Goal: Information Seeking & Learning: Learn about a topic

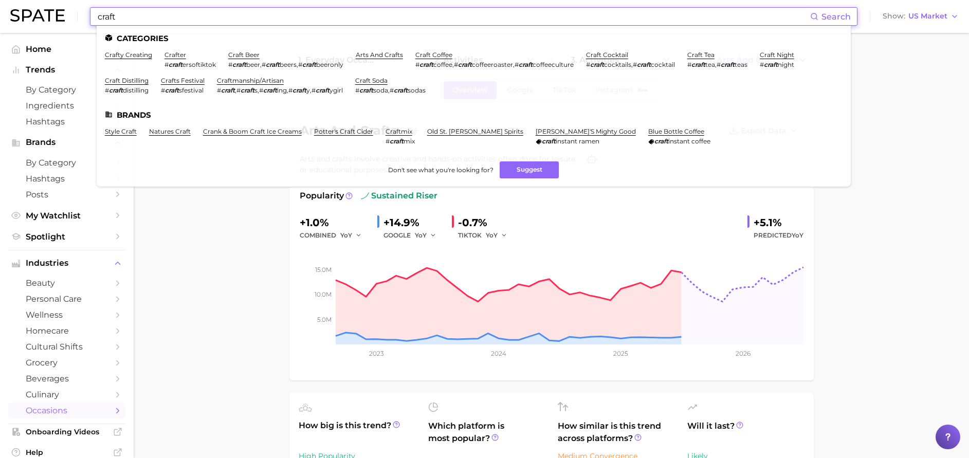
scroll to position [37, 0]
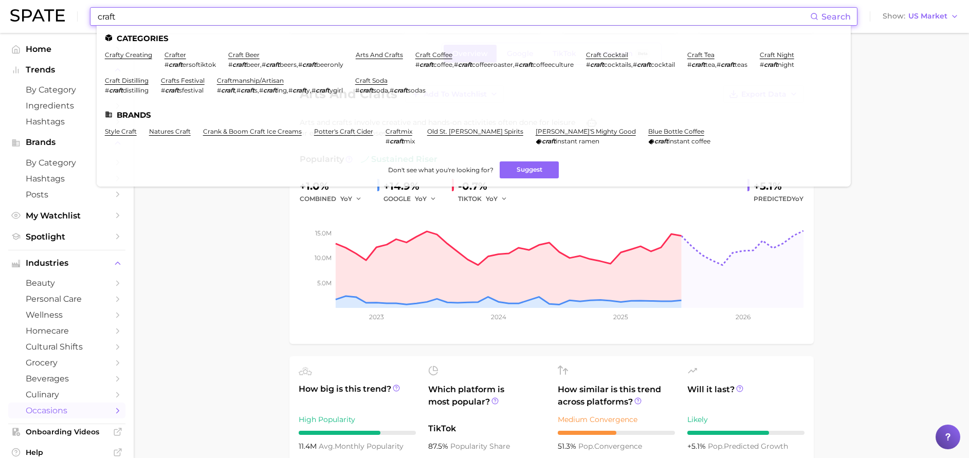
click at [256, 20] on input "craft" at bounding box center [454, 16] width 714 height 17
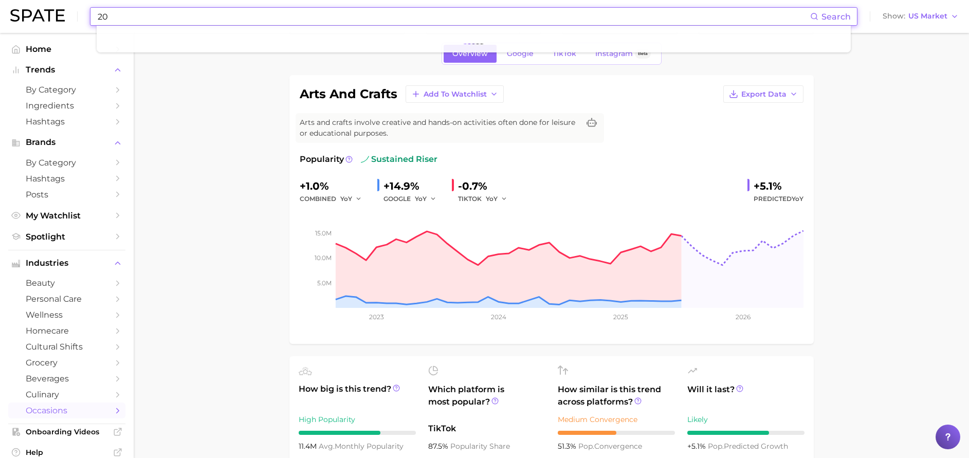
type input "2"
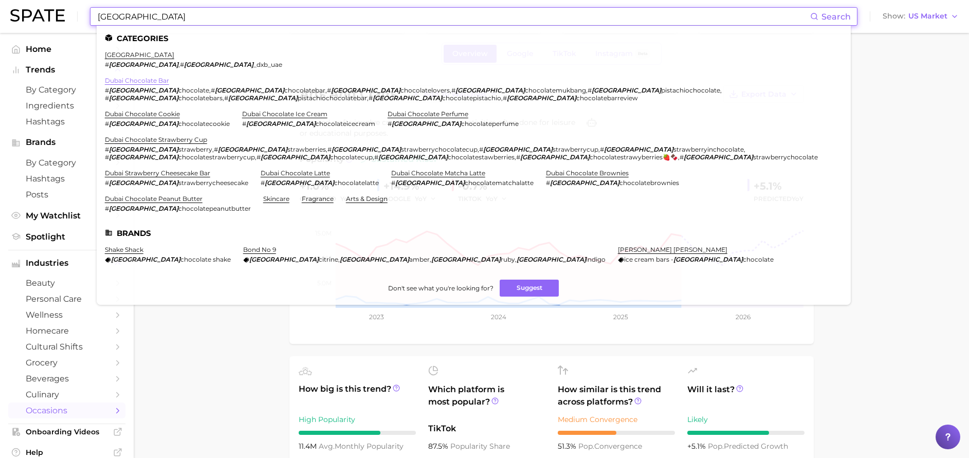
click at [142, 78] on link "dubai chocolate bar" at bounding box center [137, 81] width 64 height 8
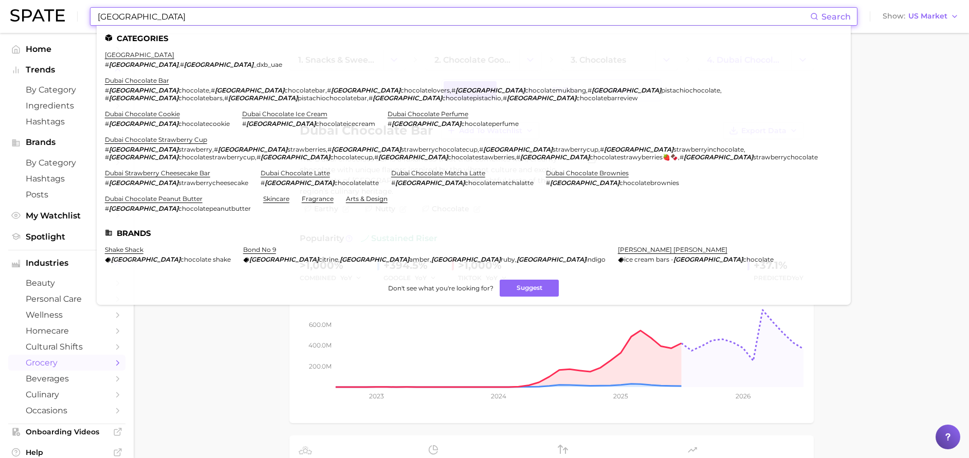
click at [373, 18] on input "[GEOGRAPHIC_DATA]" at bounding box center [454, 16] width 714 height 17
click at [388, 110] on link "dubai chocolate perfume" at bounding box center [428, 114] width 81 height 8
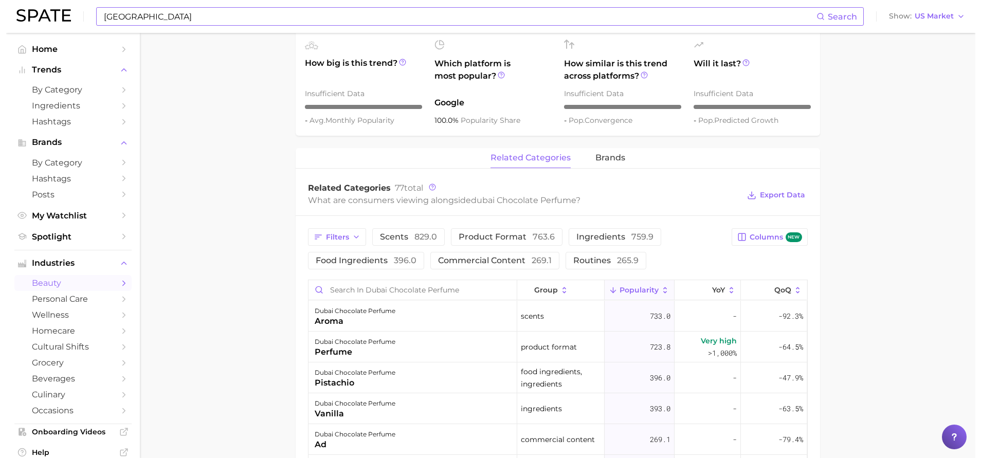
scroll to position [396, 0]
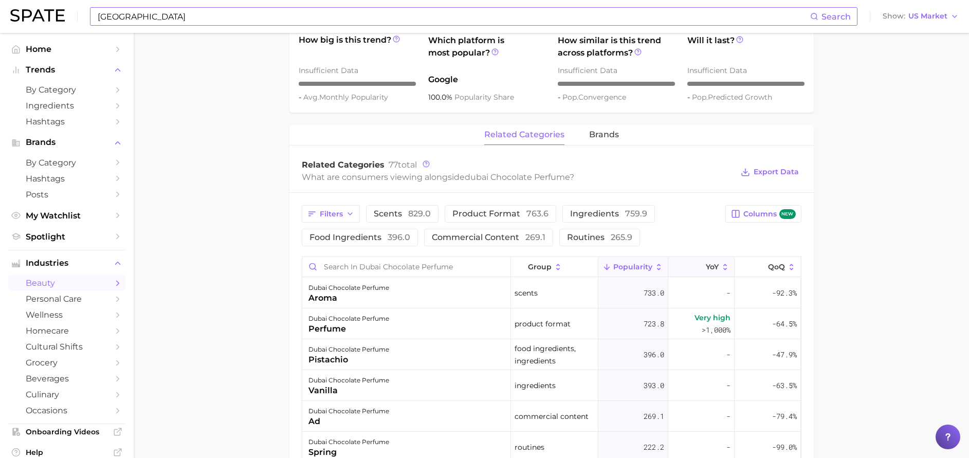
click at [706, 265] on span "YoY" at bounding box center [712, 267] width 13 height 8
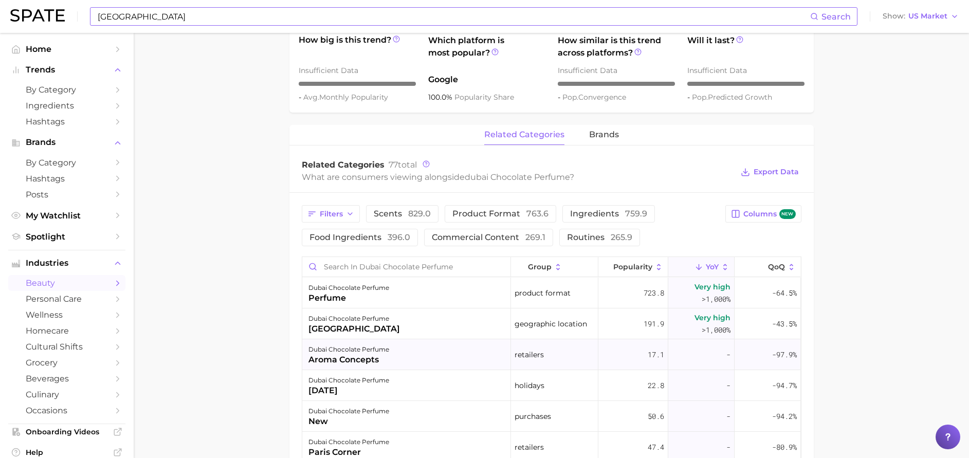
click at [334, 357] on div "aroma concepts" at bounding box center [349, 360] width 81 height 12
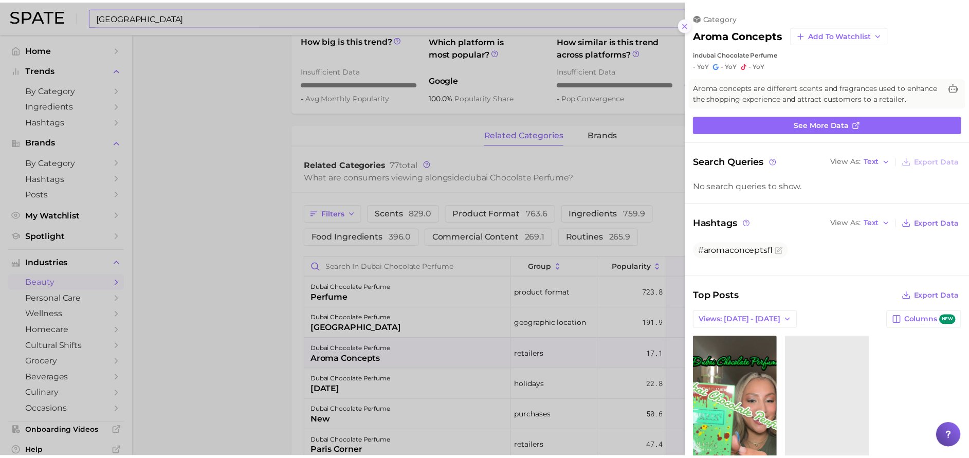
scroll to position [0, 0]
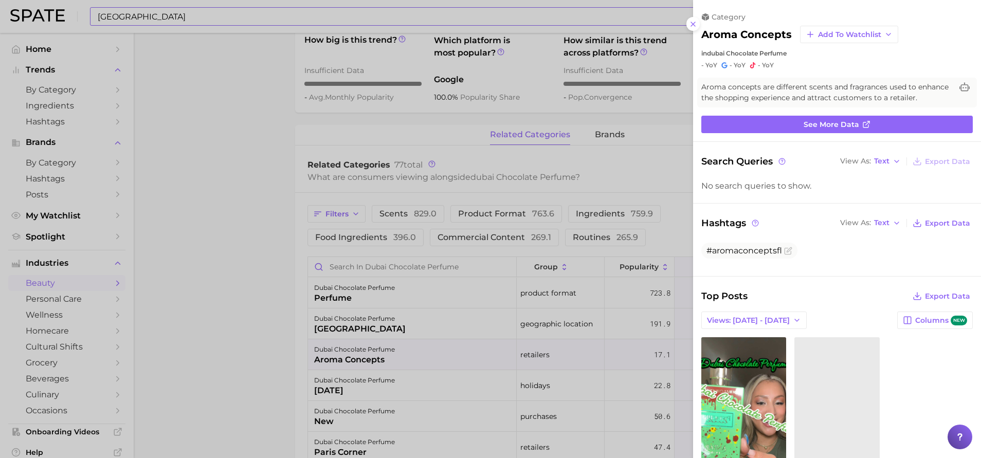
drag, startPoint x: 691, startPoint y: 25, endPoint x: 712, endPoint y: 15, distance: 23.2
click at [691, 25] on icon at bounding box center [693, 24] width 8 height 8
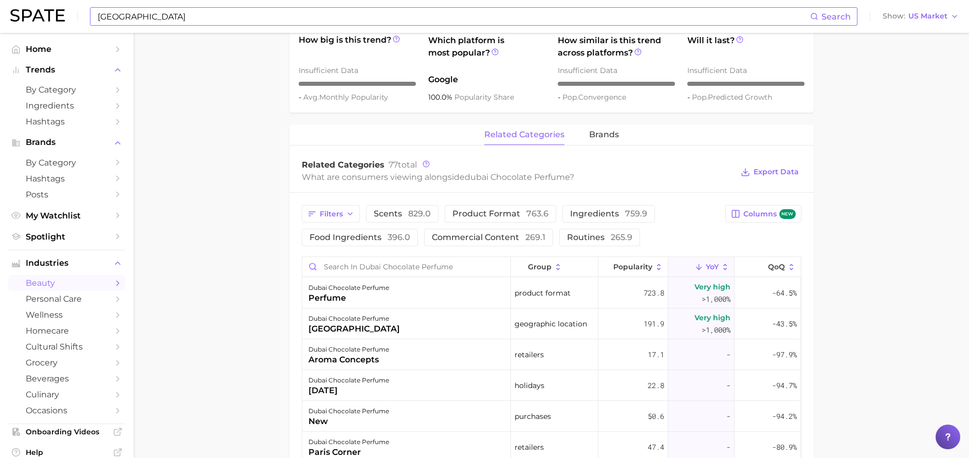
click at [205, 20] on input "[GEOGRAPHIC_DATA]" at bounding box center [454, 16] width 714 height 17
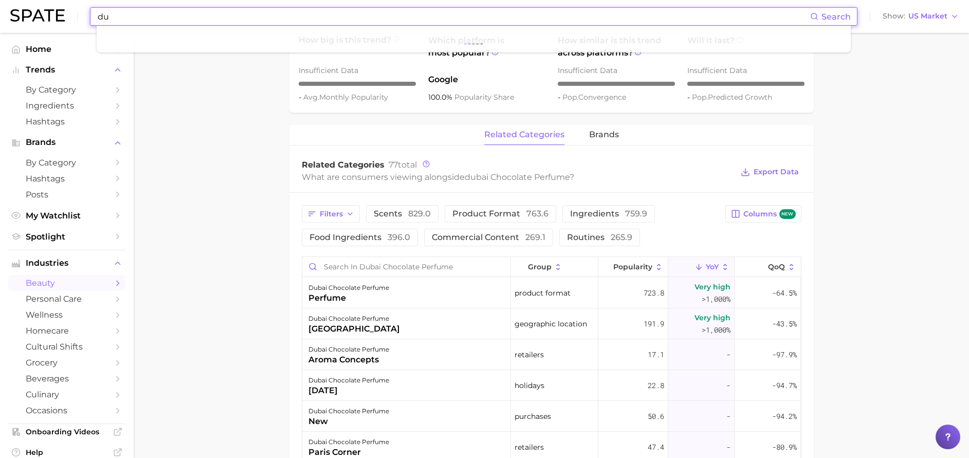
type input "d"
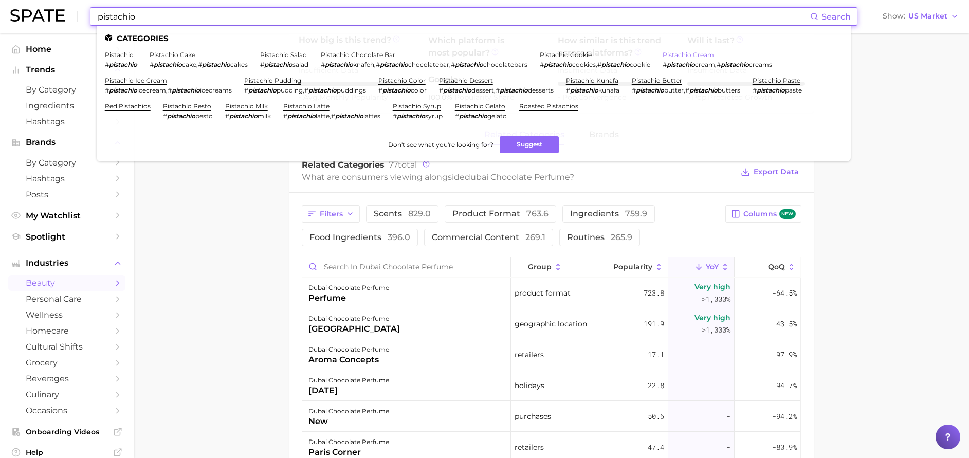
type input "pistachio"
click at [714, 55] on link "pistachio cream" at bounding box center [688, 55] width 51 height 8
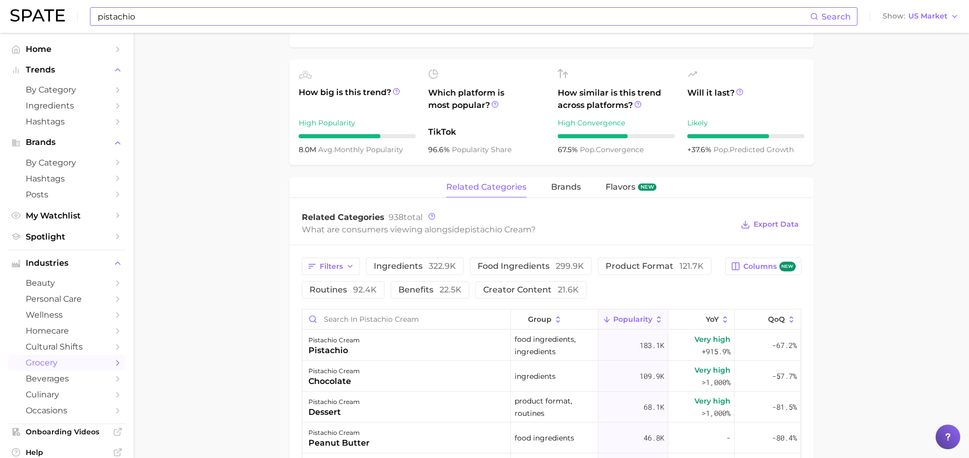
scroll to position [393, 0]
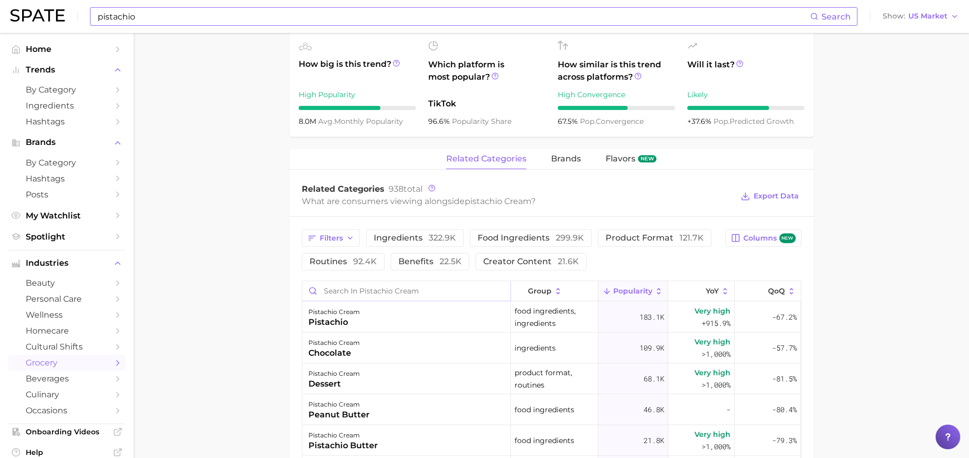
click at [346, 295] on input "Search in pistachio cream" at bounding box center [406, 291] width 208 height 20
click at [354, 284] on input "Search in pistachio cream" at bounding box center [406, 291] width 208 height 20
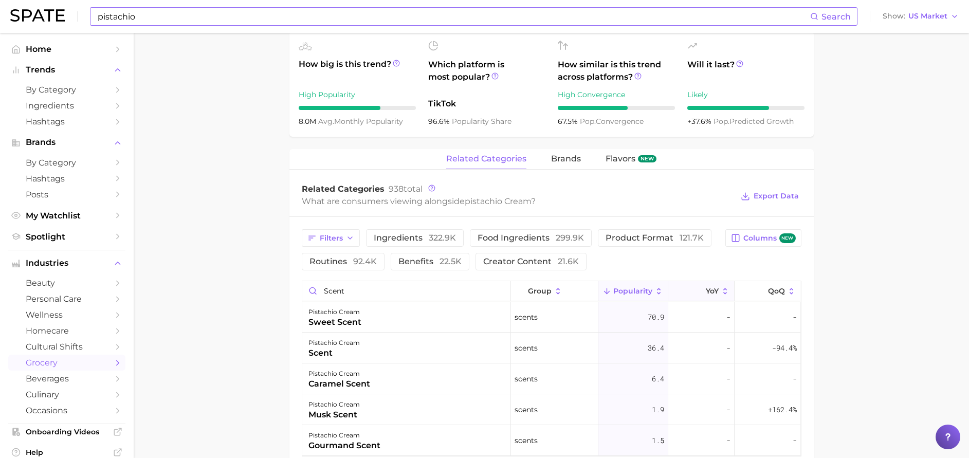
click at [701, 287] on icon at bounding box center [699, 291] width 9 height 9
click at [367, 279] on div "Filters ingredients 322.9k food ingredients 299.9k product format 121.7k routin…" at bounding box center [552, 343] width 525 height 252
click at [365, 290] on input "scent" at bounding box center [406, 291] width 208 height 20
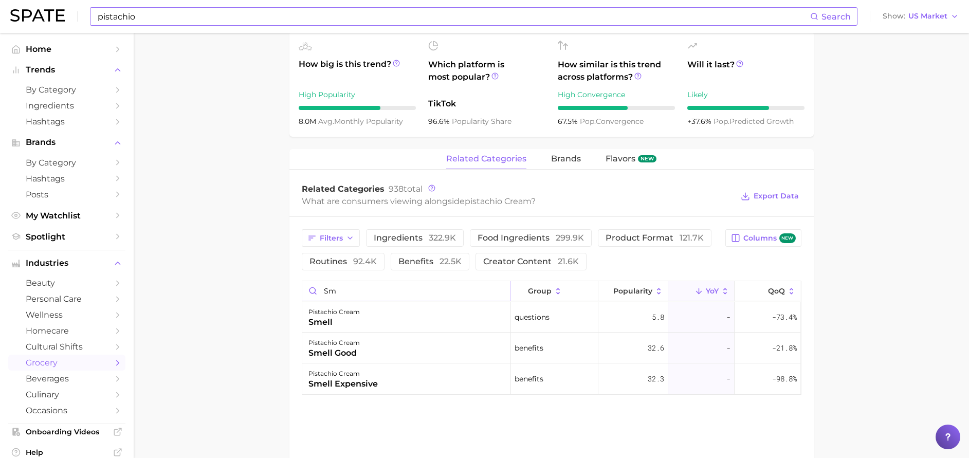
type input "s"
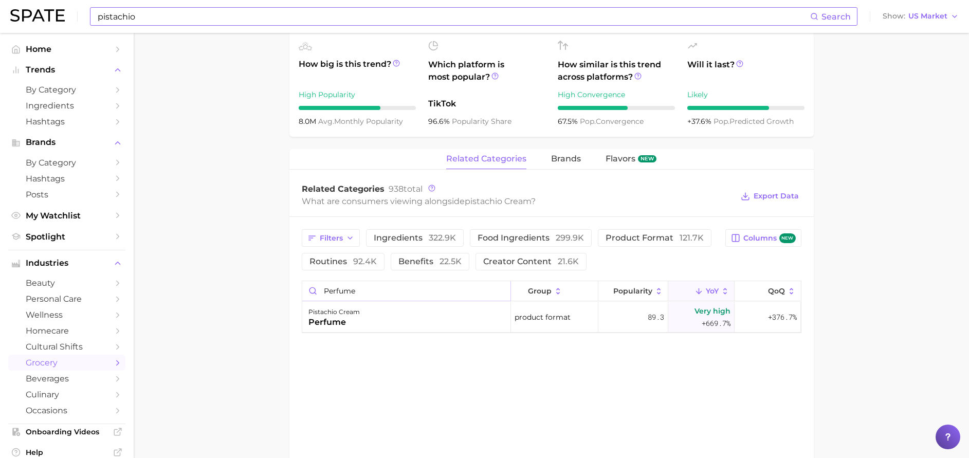
type input "perfume"
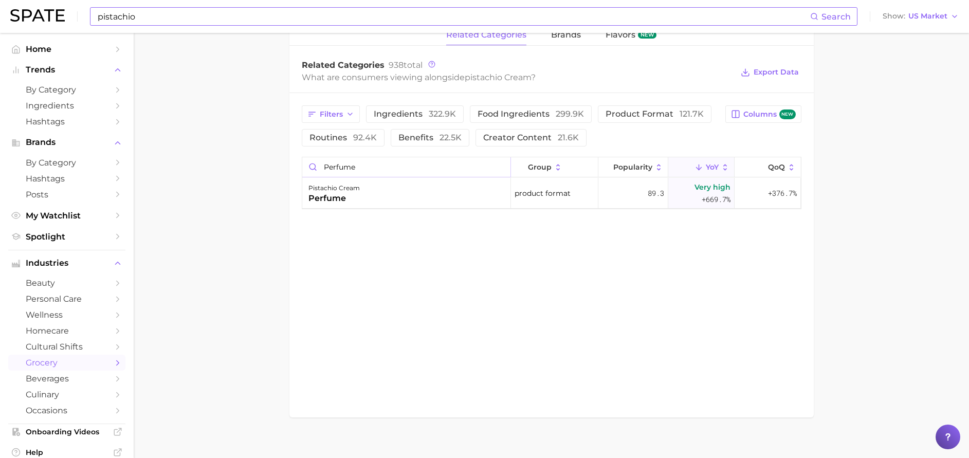
scroll to position [528, 0]
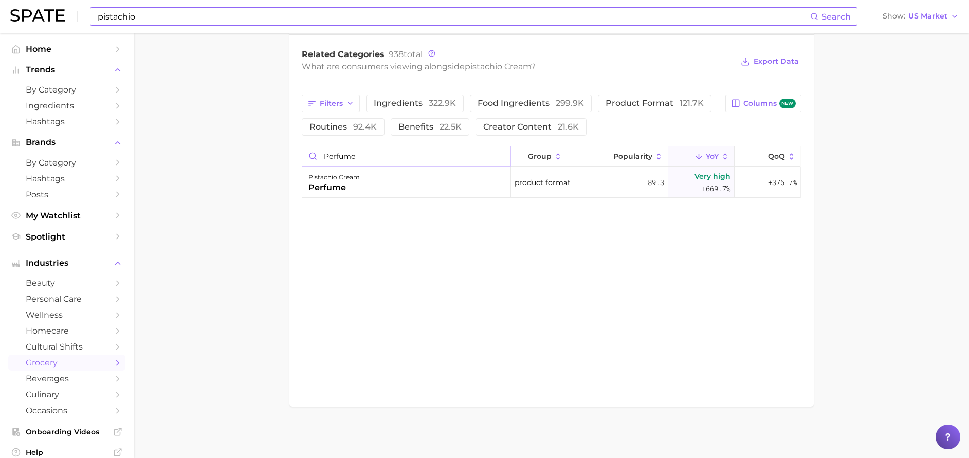
click at [501, 156] on input "perfume" at bounding box center [406, 157] width 208 height 20
